Goal: Task Accomplishment & Management: Complete application form

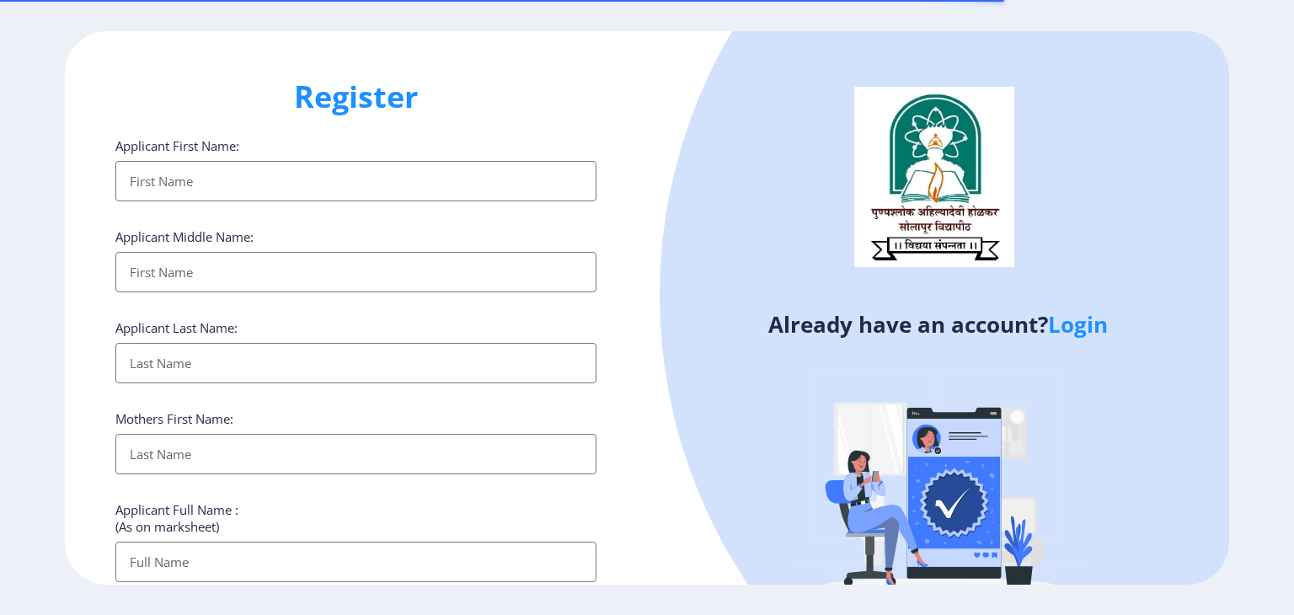
select select
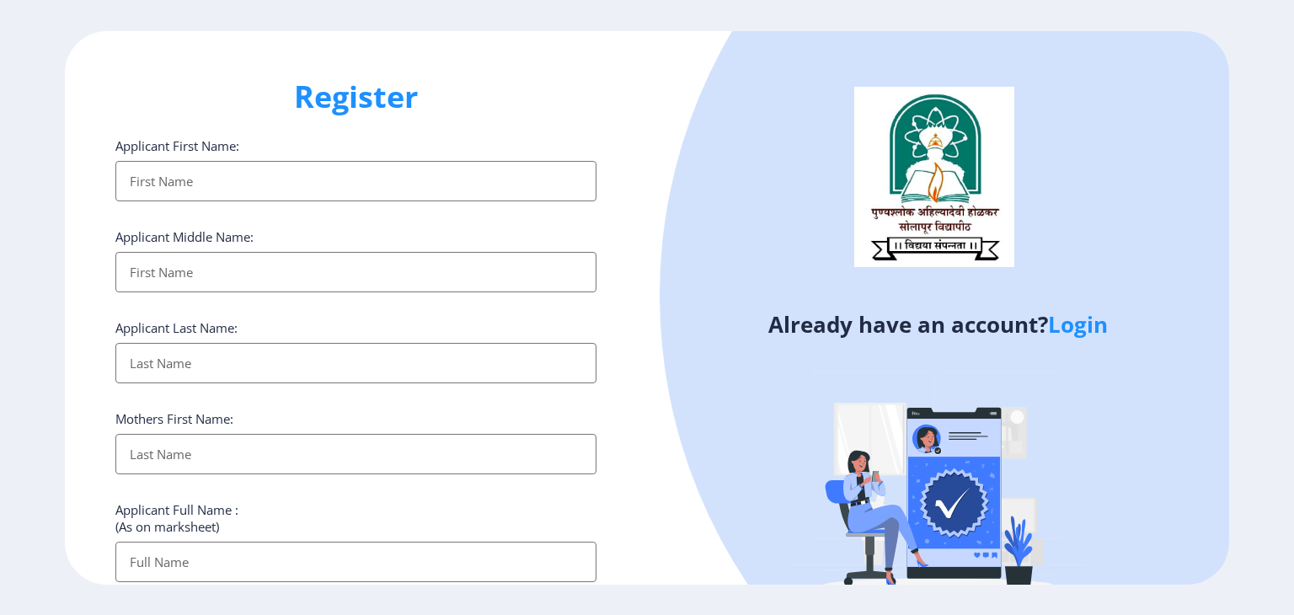
click at [1072, 331] on link "Login" at bounding box center [1078, 324] width 60 height 30
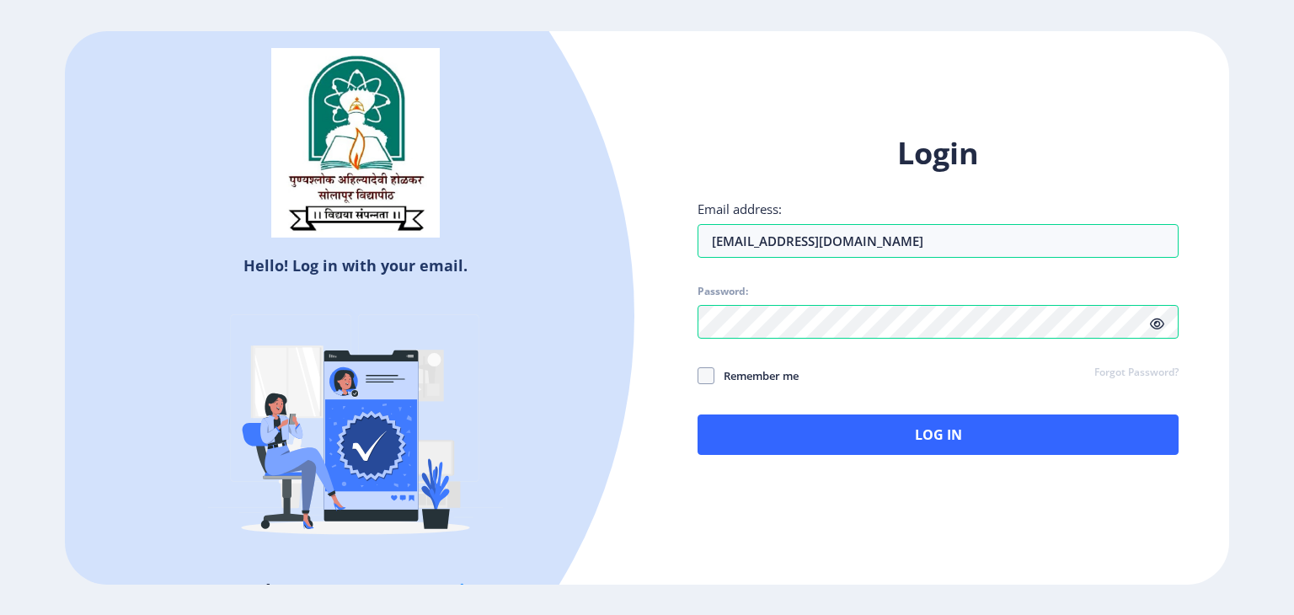
click at [1156, 324] on icon at bounding box center [1157, 324] width 14 height 13
click at [713, 375] on span at bounding box center [706, 375] width 17 height 17
click at [699, 375] on input "Remember me" at bounding box center [698, 375] width 1 height 1
checkbox input "true"
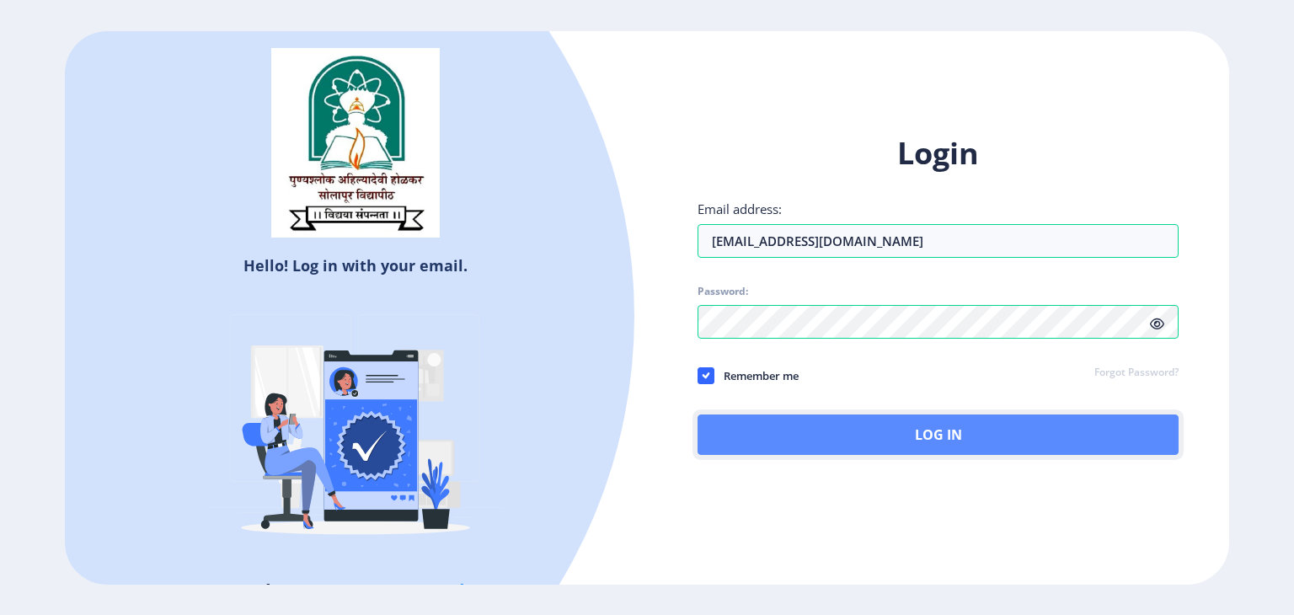
click at [868, 439] on button "Log In" at bounding box center [938, 435] width 481 height 40
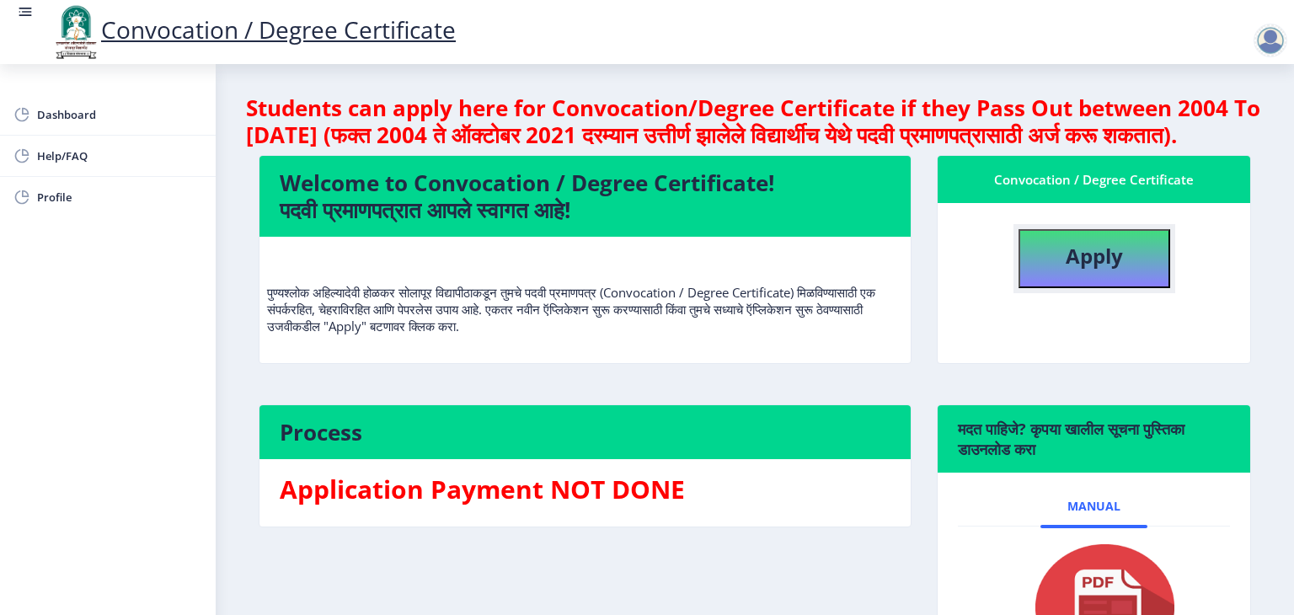
click at [1107, 270] on b "Apply" at bounding box center [1094, 256] width 57 height 28
select select
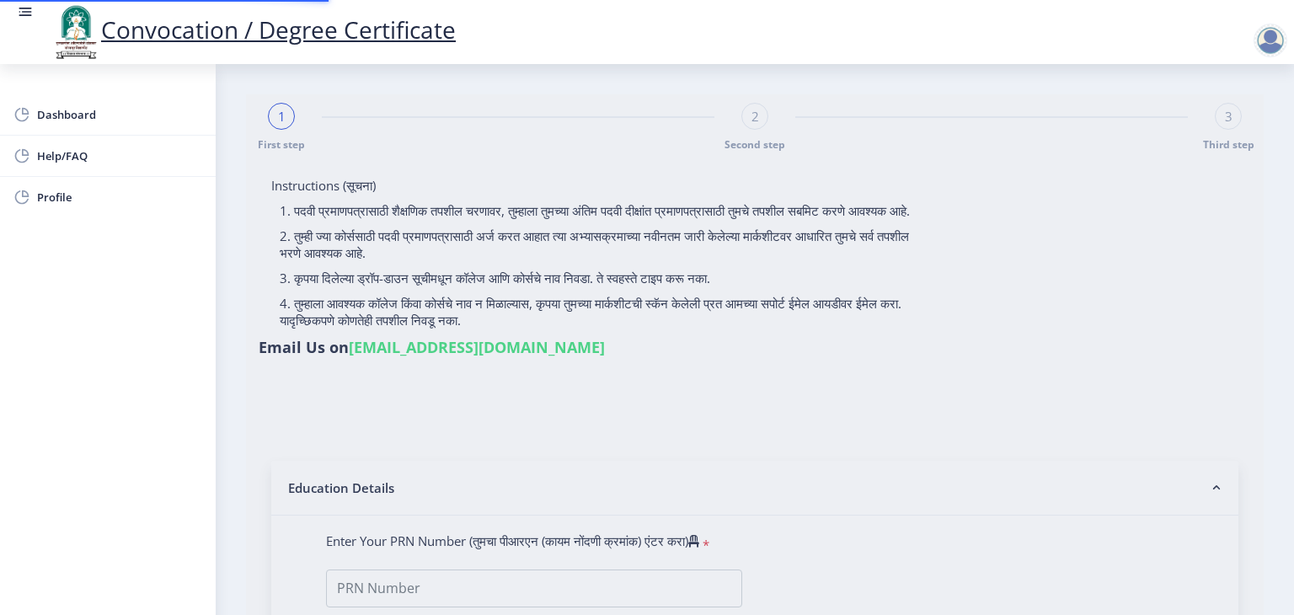
type input "2017032500293406"
select select "Regular"
select select "2018"
select select "April"
select select "Grade B+"
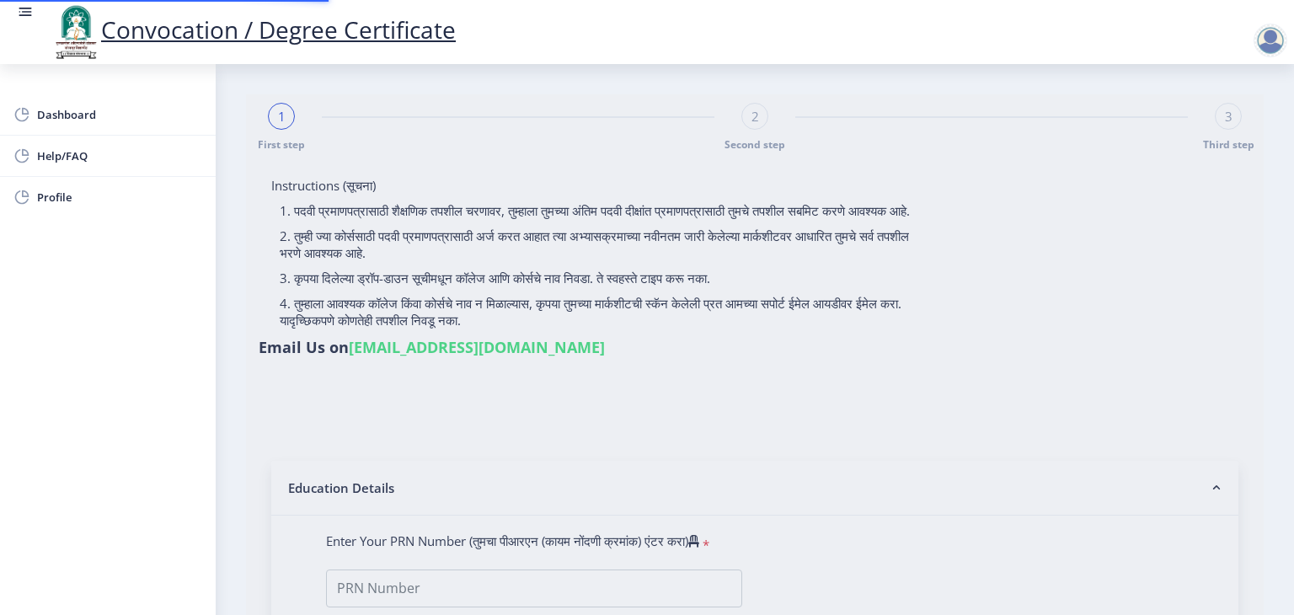
type input "767647"
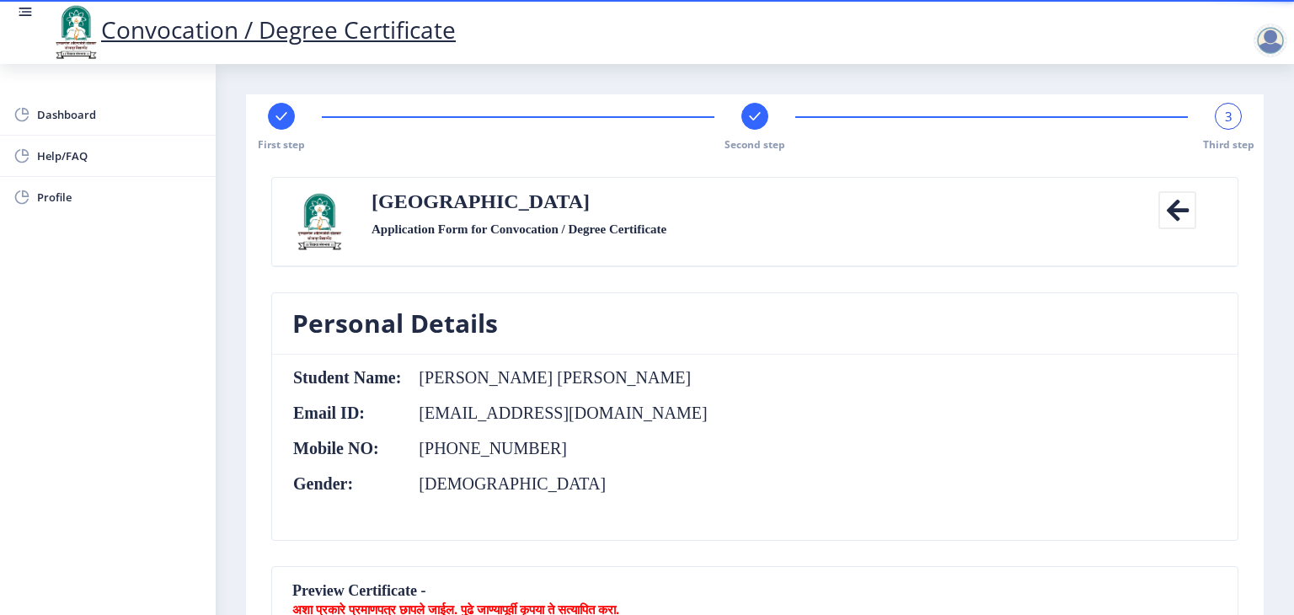
click at [278, 127] on div at bounding box center [281, 116] width 27 height 27
select select "Regular"
select select "Electrical Engineering"
select select "2018"
select select "April"
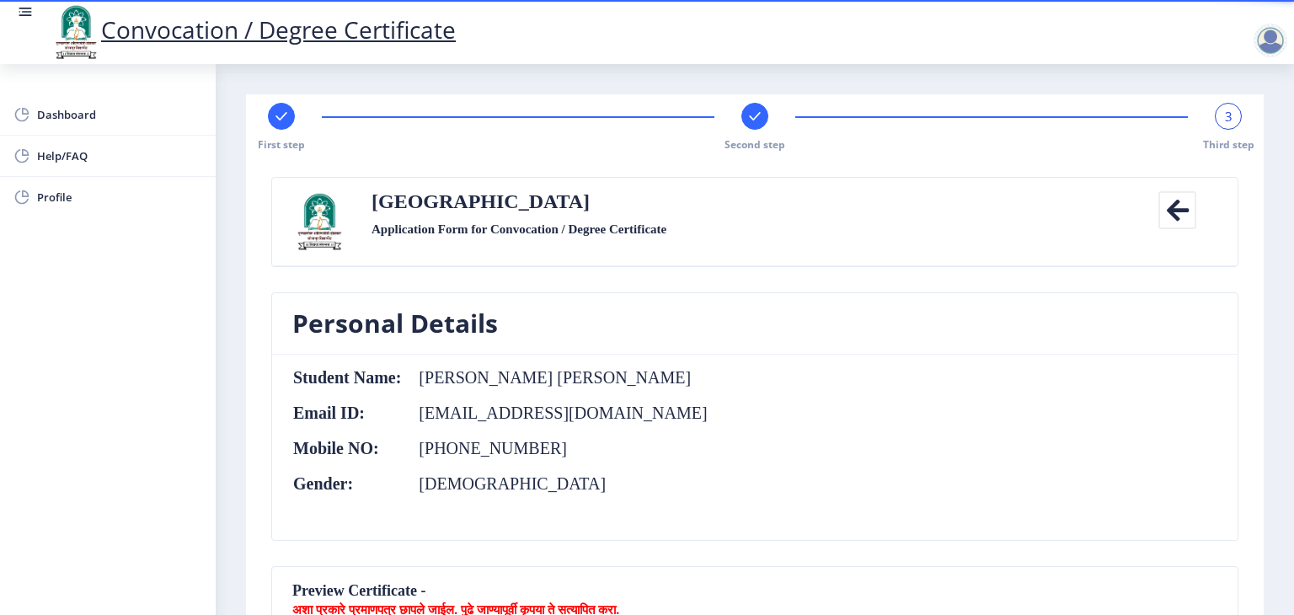
select select "Grade B+"
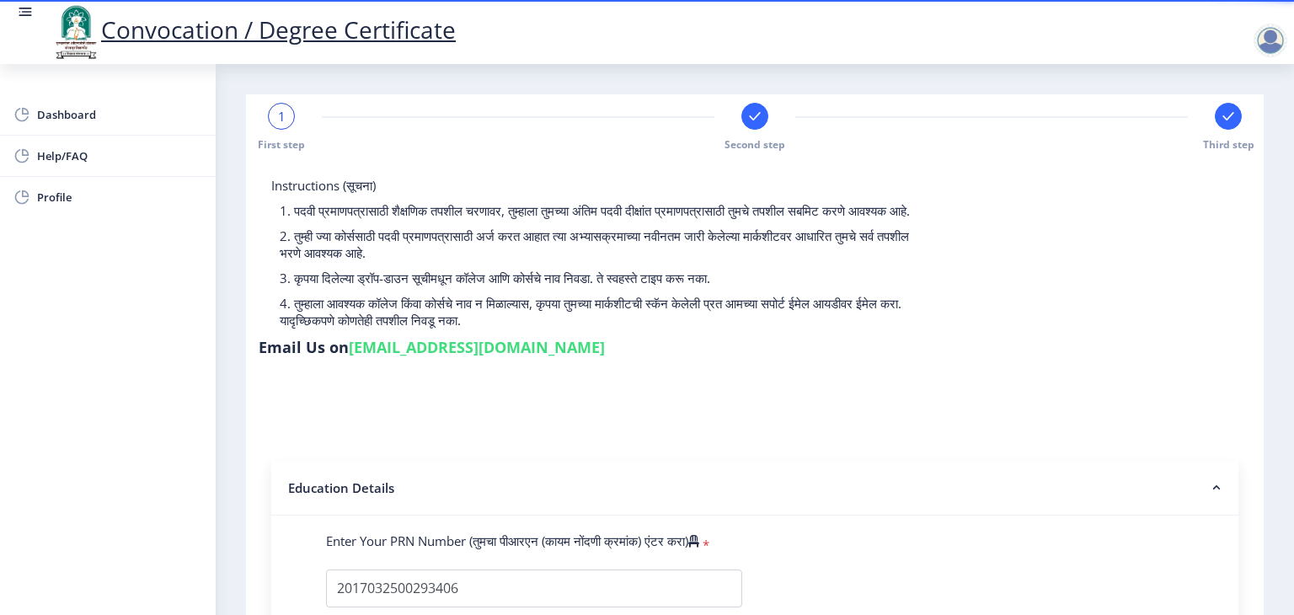
click at [755, 115] on icon at bounding box center [754, 116] width 11 height 8
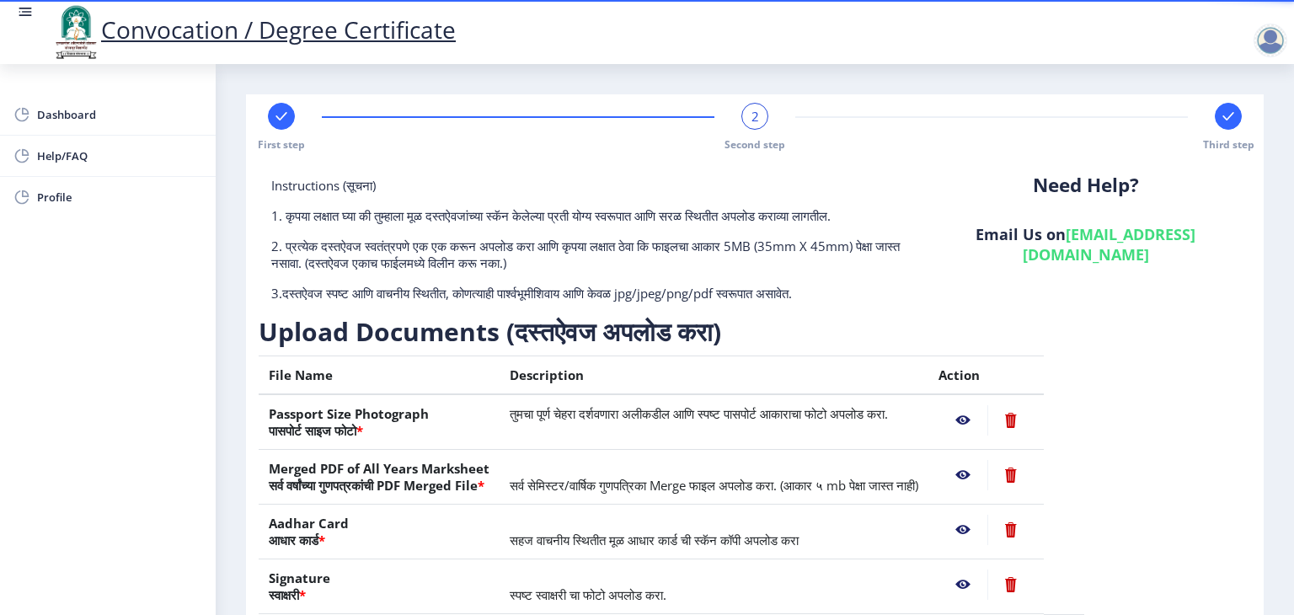
click at [1230, 126] on div at bounding box center [1228, 116] width 27 height 27
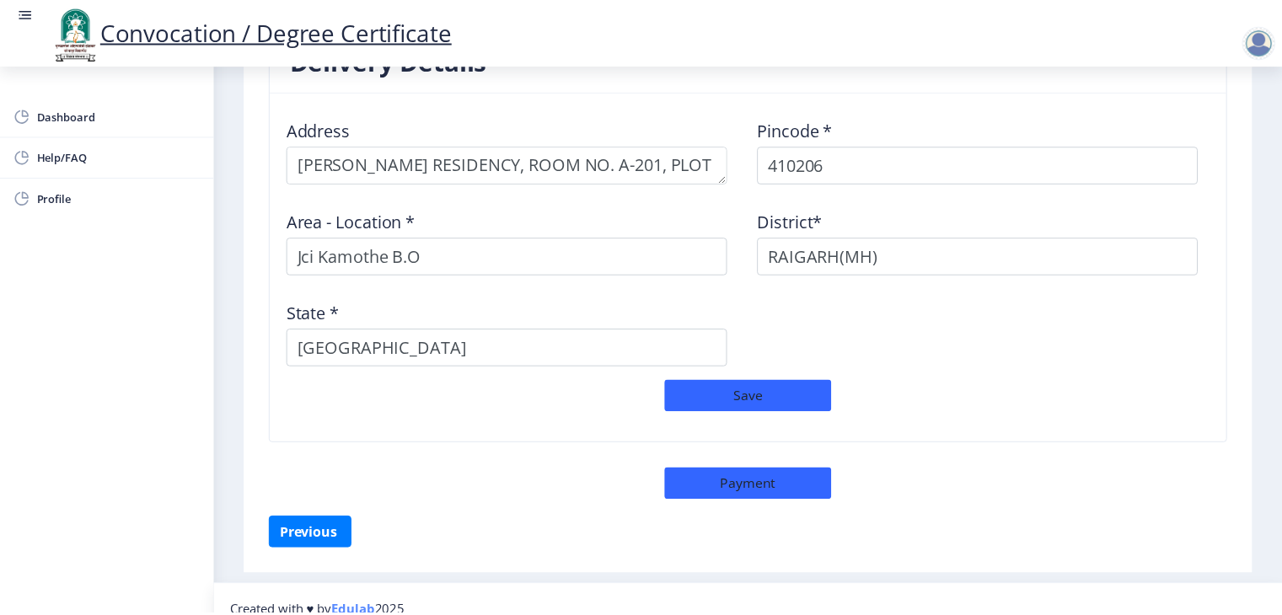
scroll to position [1402, 0]
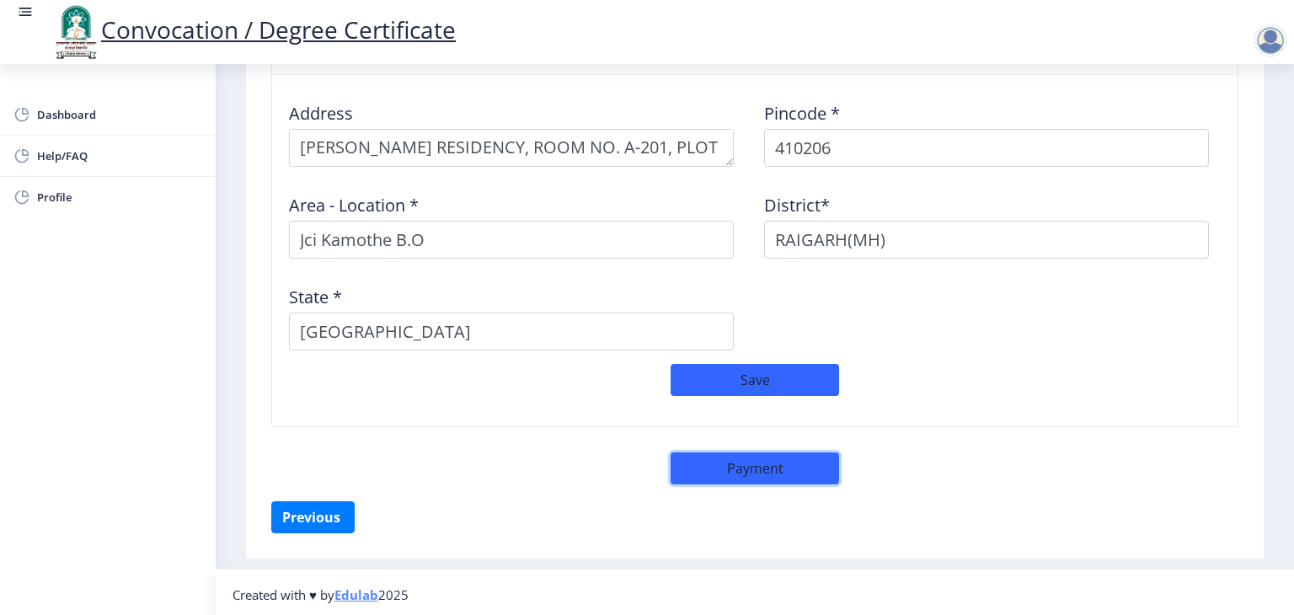
click at [754, 469] on button "Payment" at bounding box center [755, 469] width 169 height 32
select select "sealed"
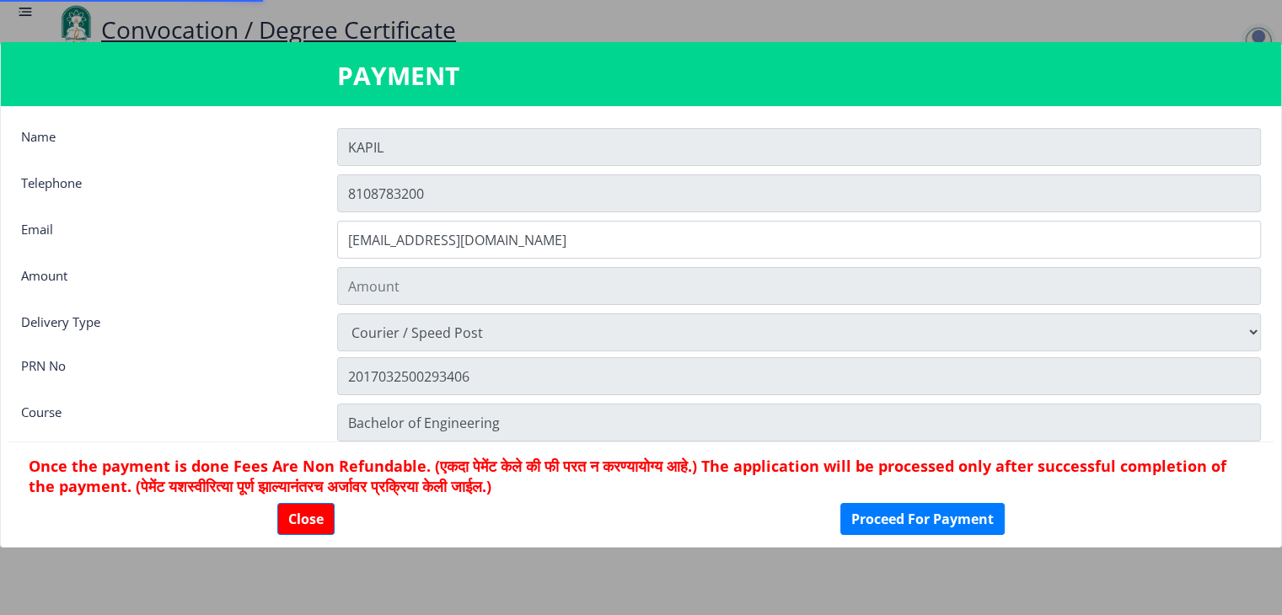
type input "2885"
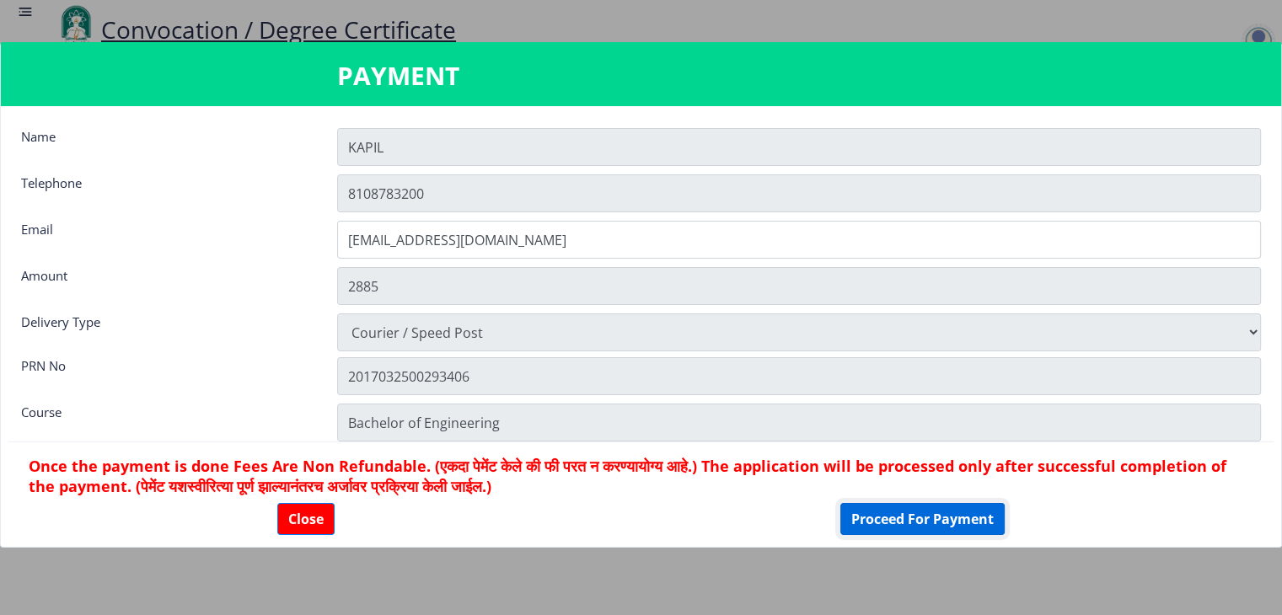
click at [870, 523] on button "Proceed For Payment" at bounding box center [922, 519] width 164 height 32
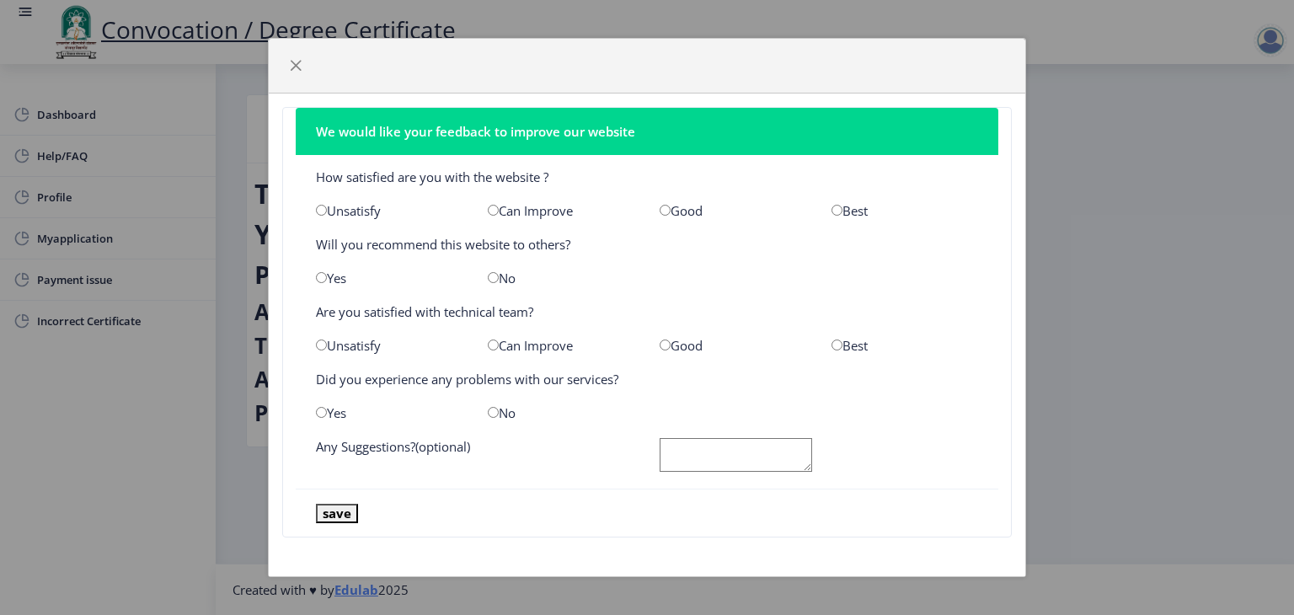
click at [839, 209] on input "radio" at bounding box center [837, 210] width 11 height 11
radio input "true"
click at [836, 343] on input "radio" at bounding box center [837, 345] width 11 height 11
radio input "true"
click at [491, 412] on input "radio" at bounding box center [493, 412] width 11 height 11
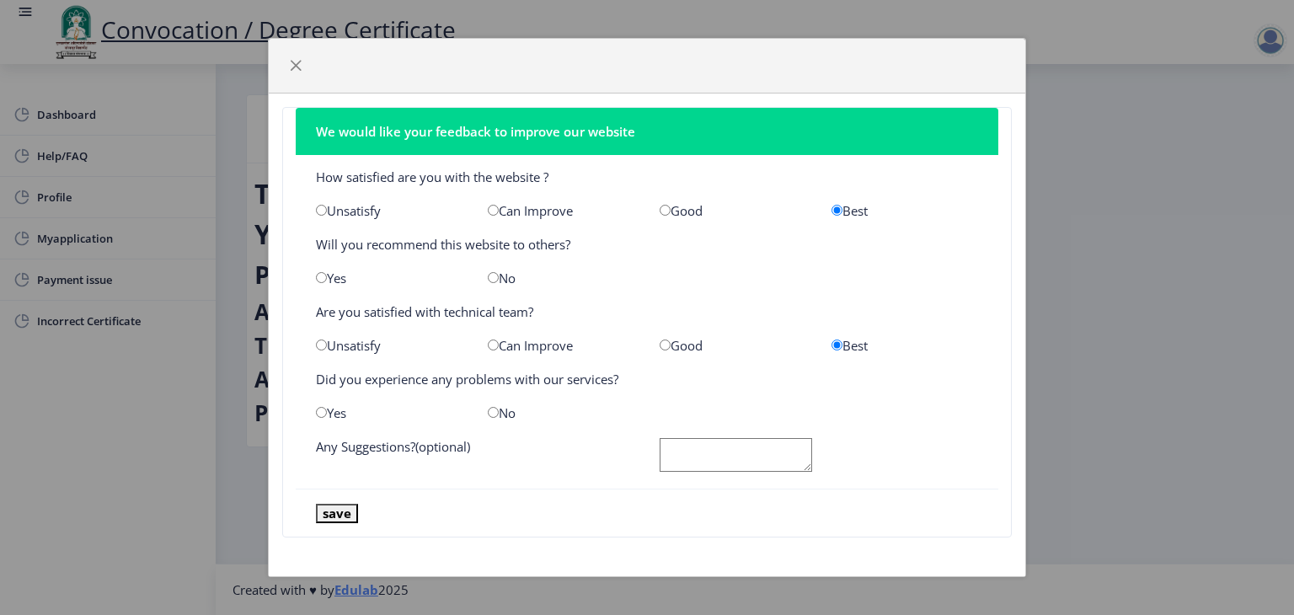
radio input "true"
click at [340, 507] on button "save" at bounding box center [337, 513] width 42 height 19
click at [298, 61] on span "button" at bounding box center [295, 65] width 13 height 13
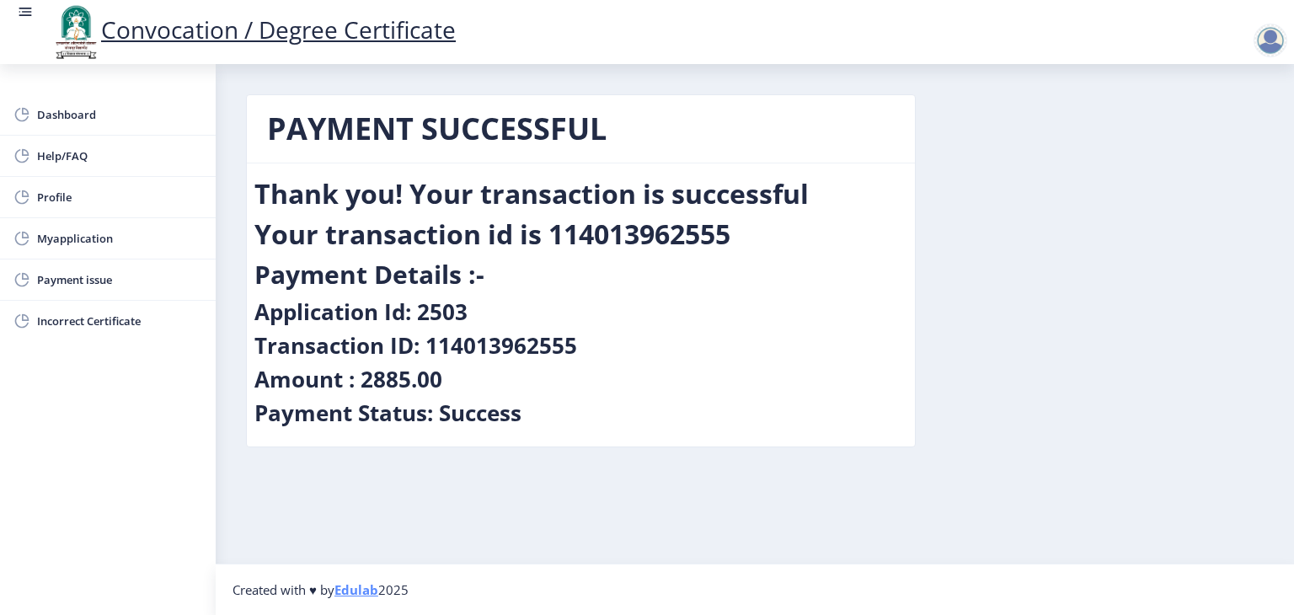
drag, startPoint x: 1182, startPoint y: 1, endPoint x: 963, endPoint y: 260, distance: 339.6
click at [963, 260] on div "PAYMENT SUCCESSFUL Thank you! Your transaction is successful Your transaction i…" at bounding box center [754, 283] width 1043 height 378
click at [62, 231] on span "Myapplication" at bounding box center [119, 238] width 165 height 20
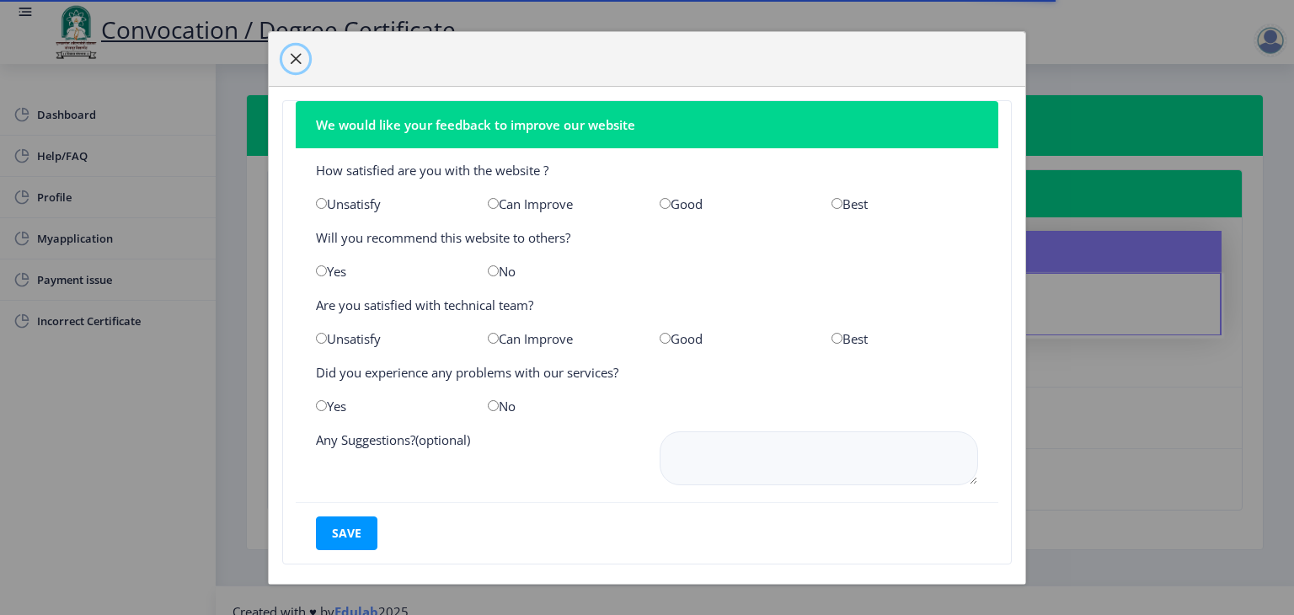
click at [298, 61] on span "button" at bounding box center [295, 58] width 13 height 13
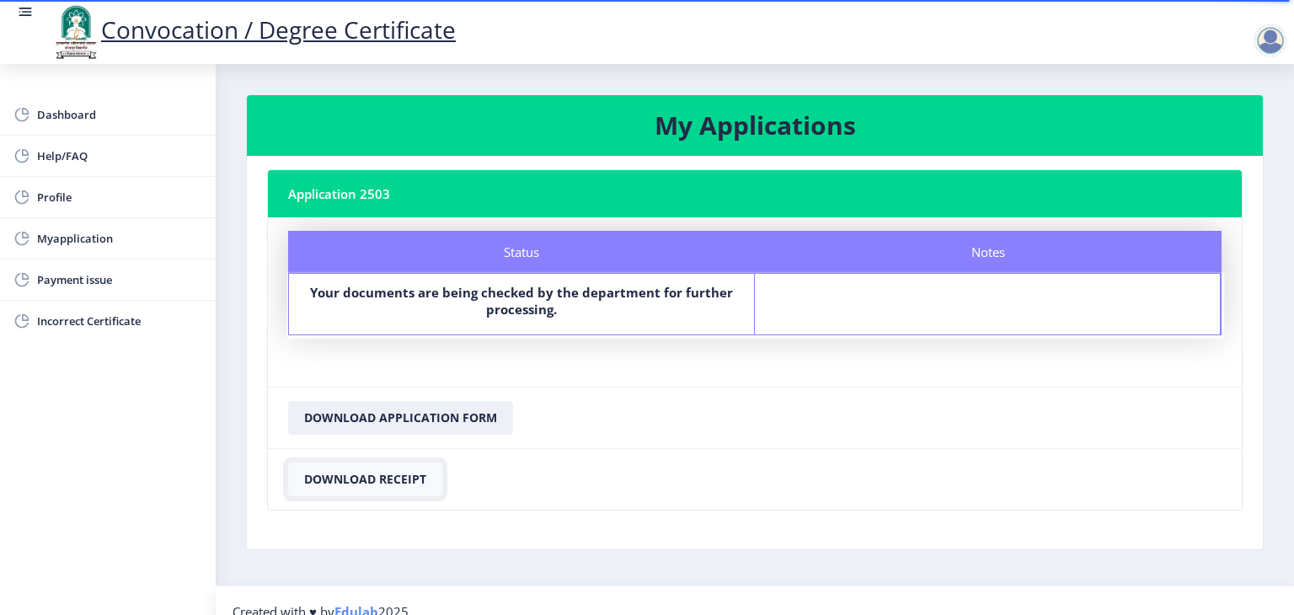
click at [393, 476] on button "Download Receipt" at bounding box center [365, 480] width 154 height 34
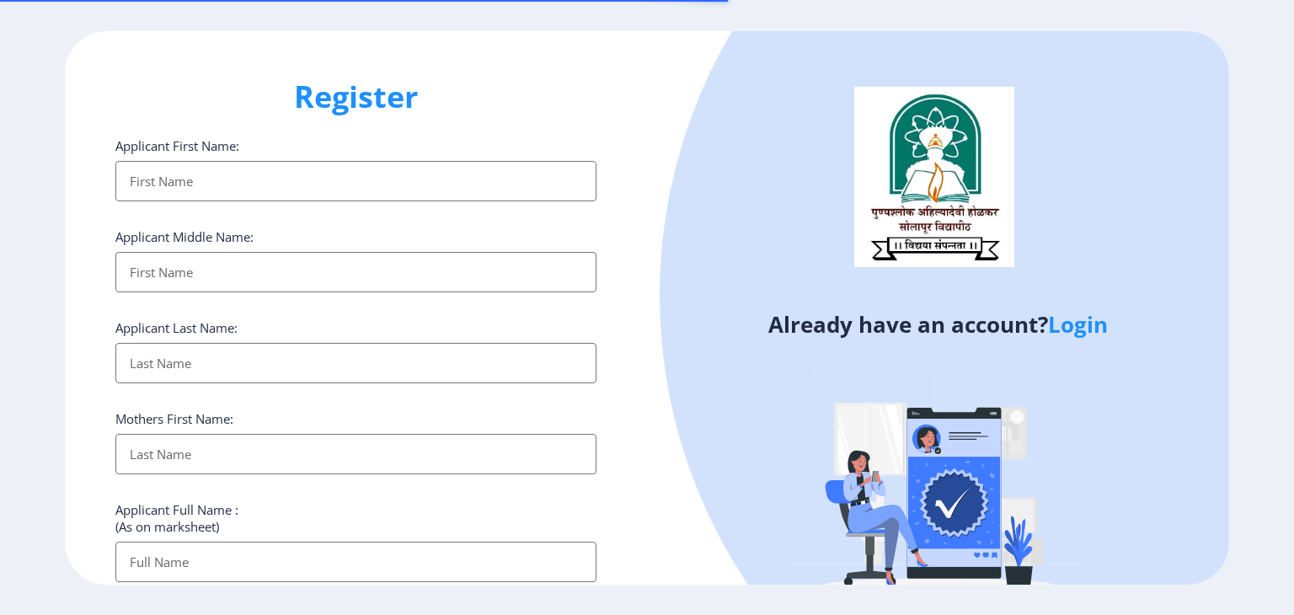
select select
click at [1080, 324] on link "Login" at bounding box center [1078, 324] width 60 height 30
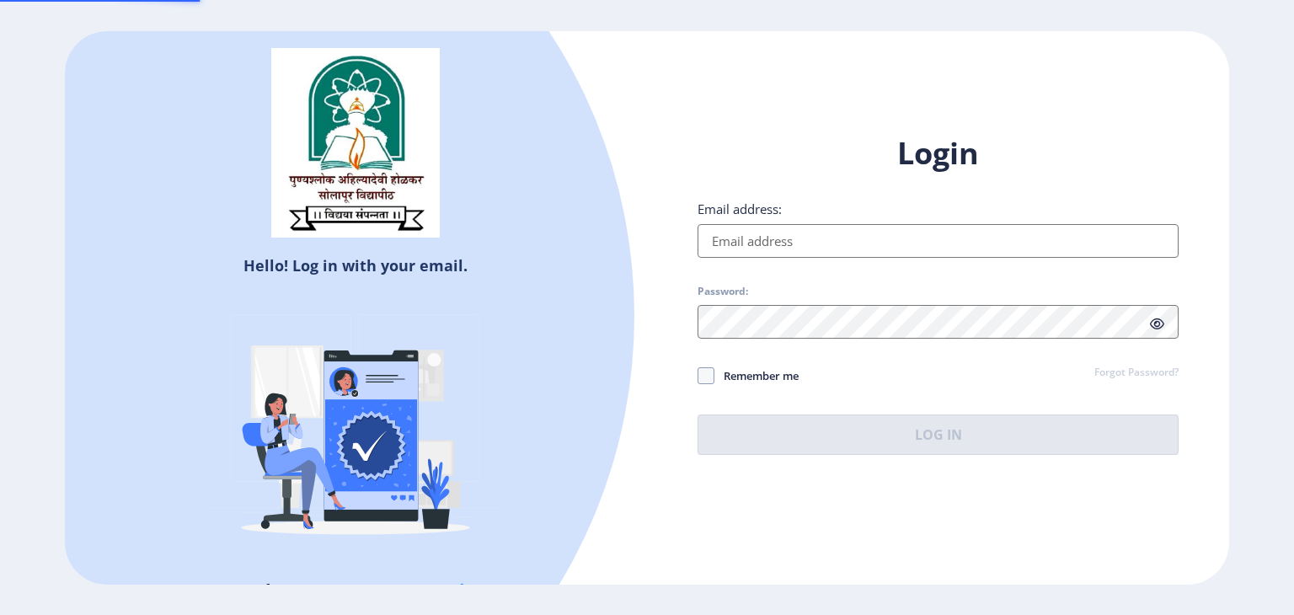
type input "kapilkamble61@gmail.com"
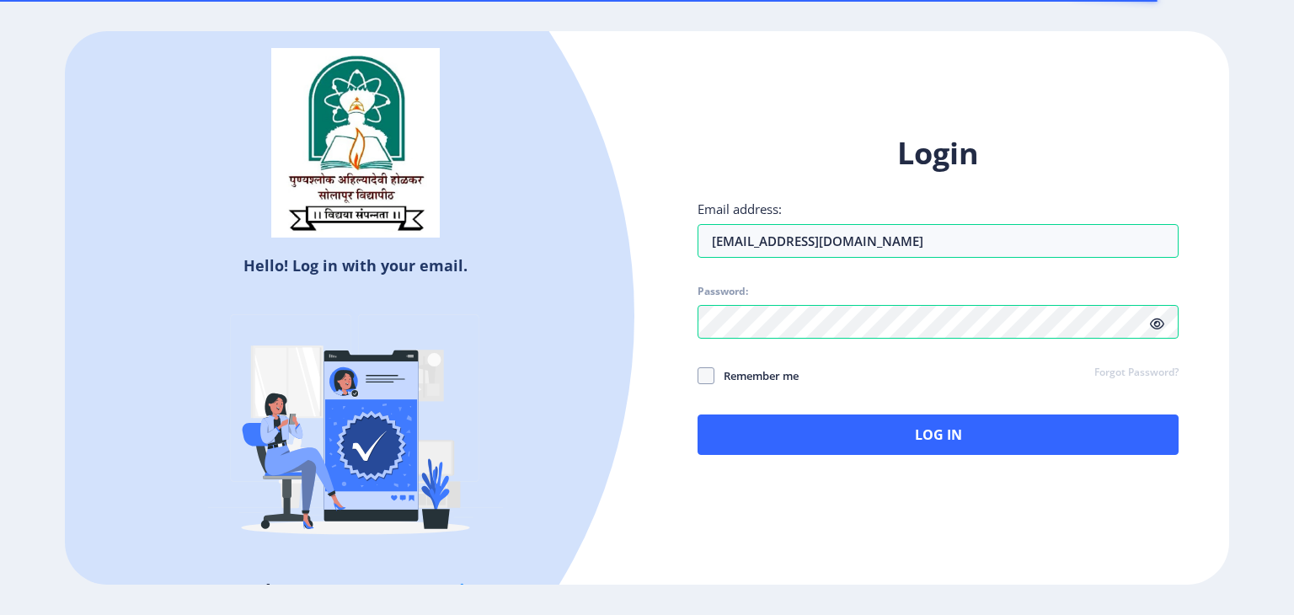
click at [714, 366] on label "Remember me" at bounding box center [748, 376] width 101 height 20
click at [699, 375] on input "Remember me" at bounding box center [698, 375] width 1 height 1
checkbox input "true"
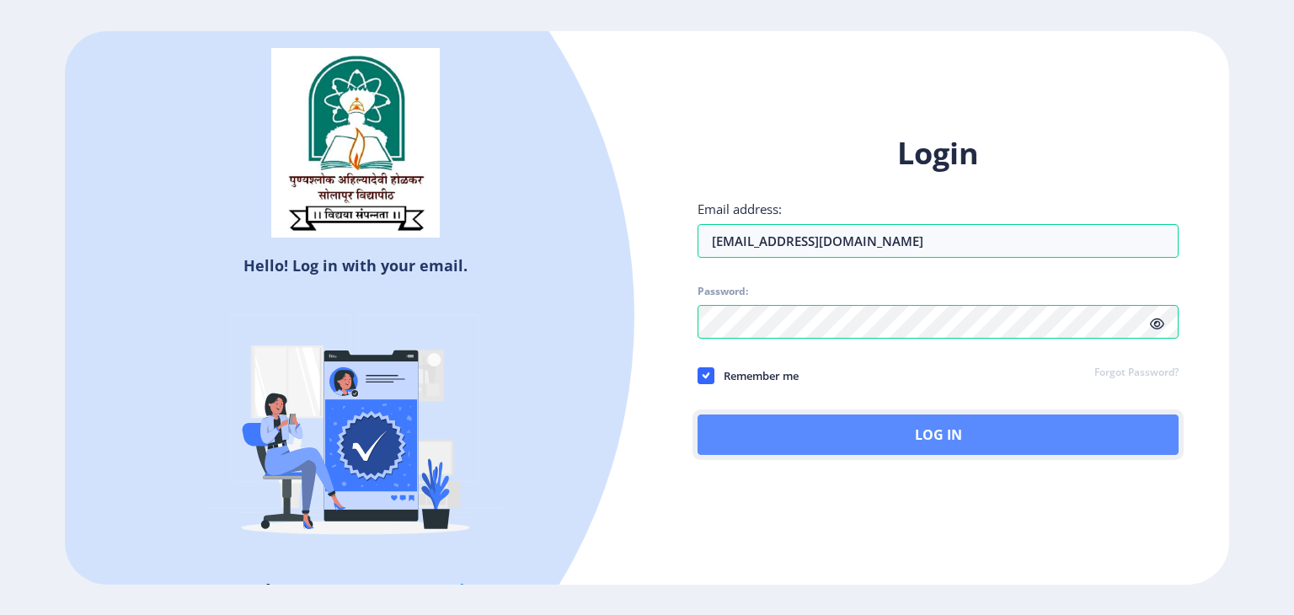
click at [792, 428] on button "Log In" at bounding box center [938, 435] width 481 height 40
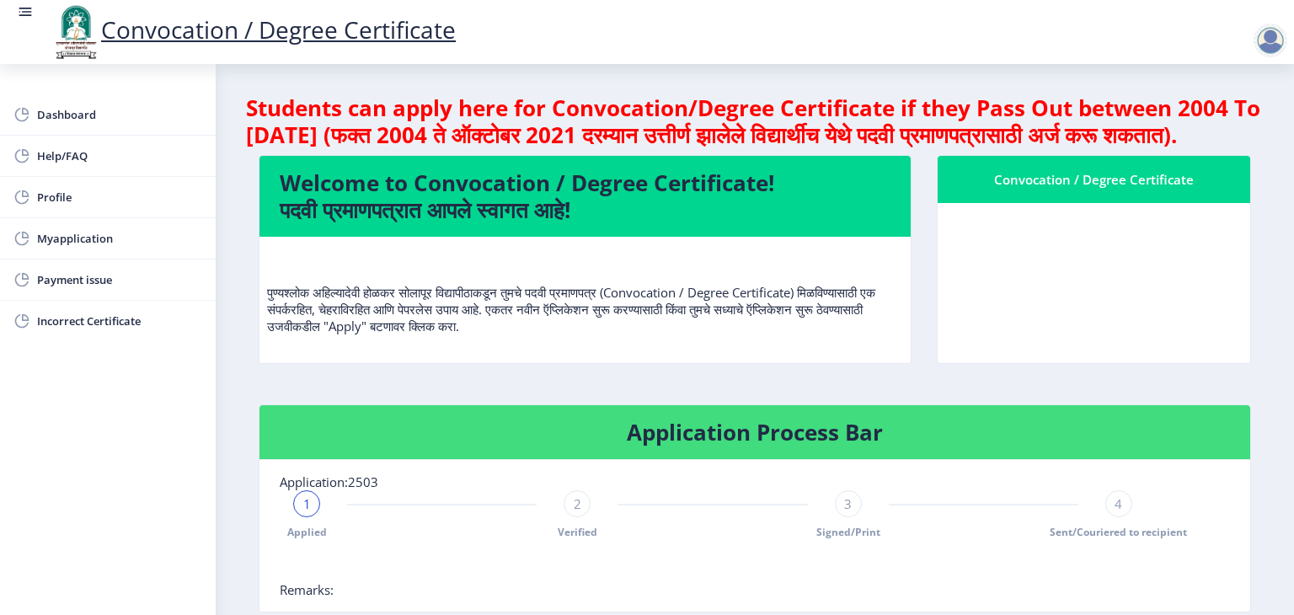
click at [1282, 368] on nb-layout-column "Students can apply here for Convocation/Degree Certificate if they Pass Out bet…" at bounding box center [755, 518] width 1079 height 908
